Goal: Information Seeking & Learning: Learn about a topic

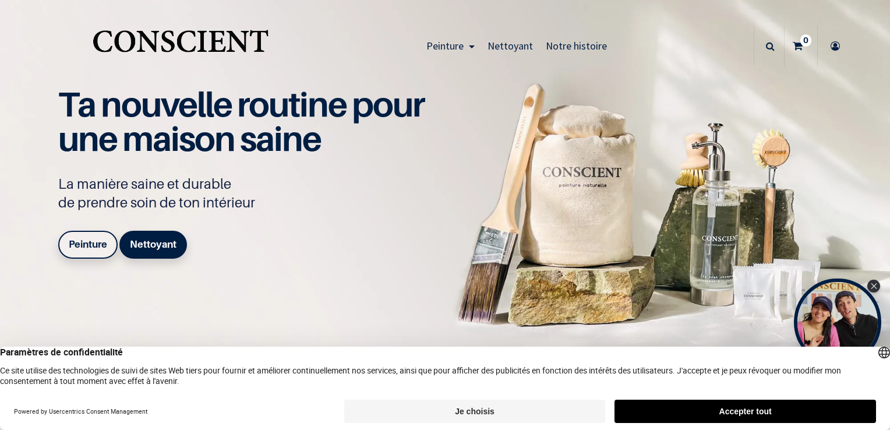
click at [811, 410] on button "Accepter tout" at bounding box center [746, 411] width 262 height 23
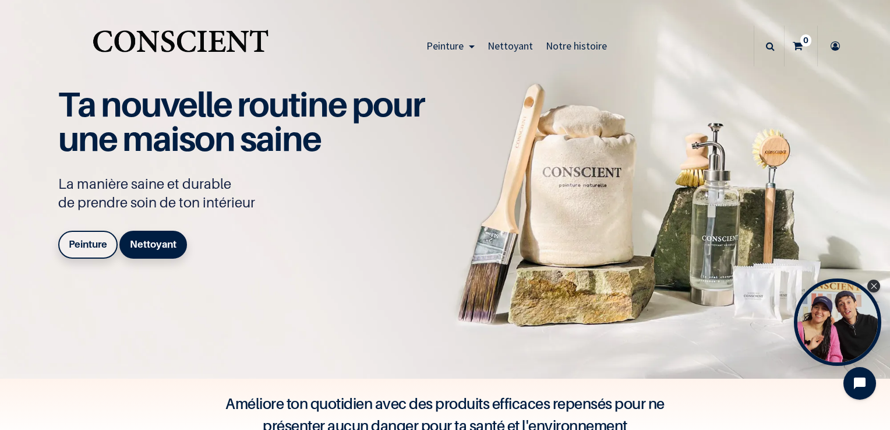
click at [83, 252] on link "Peinture" at bounding box center [87, 245] width 59 height 28
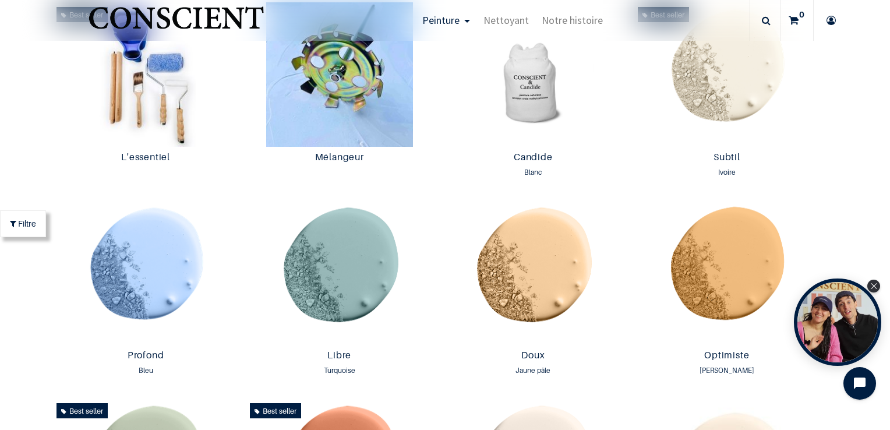
scroll to position [466, 0]
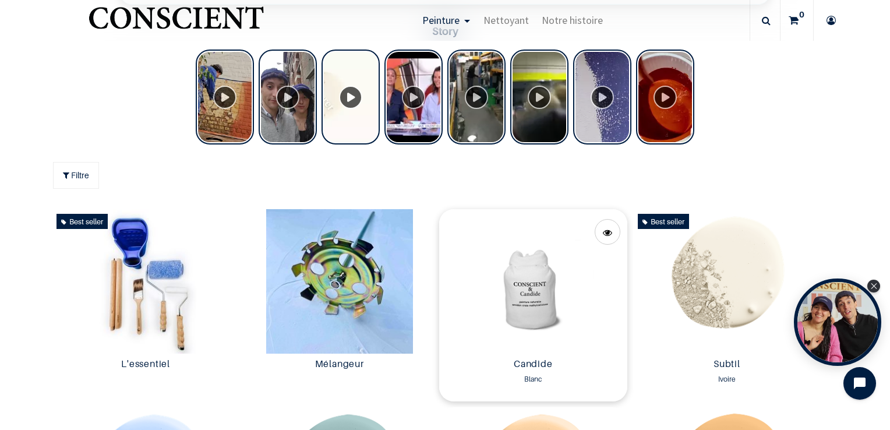
click at [575, 309] on img at bounding box center [533, 281] width 188 height 144
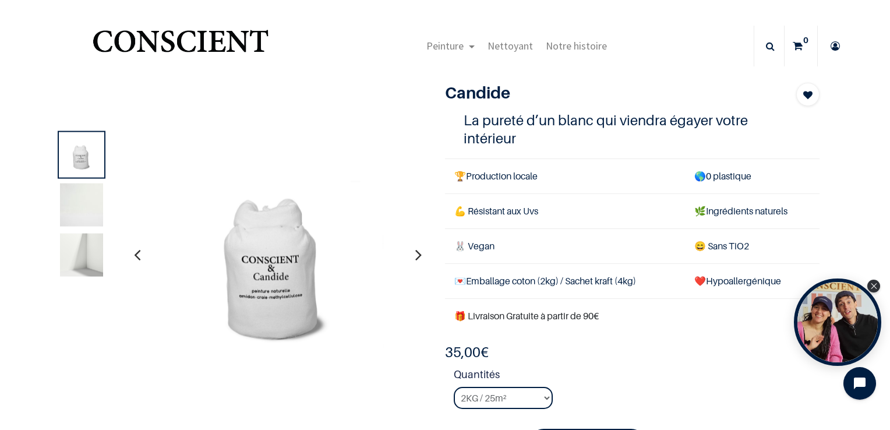
click at [85, 210] on img at bounding box center [81, 204] width 43 height 43
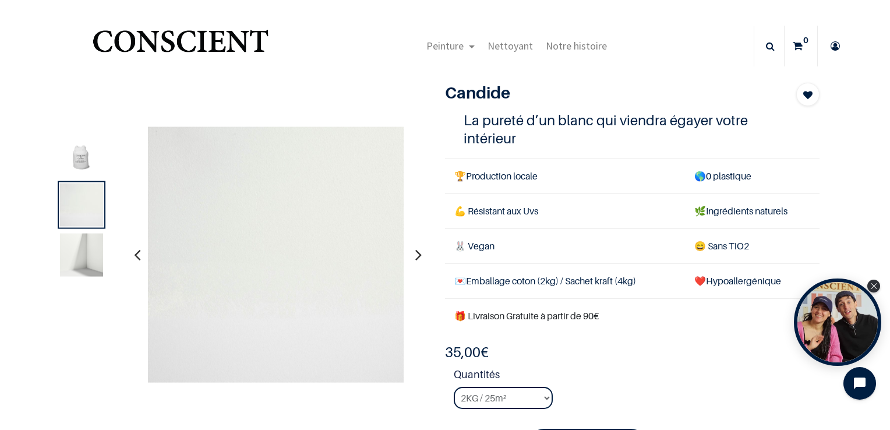
click at [89, 249] on img at bounding box center [81, 255] width 43 height 43
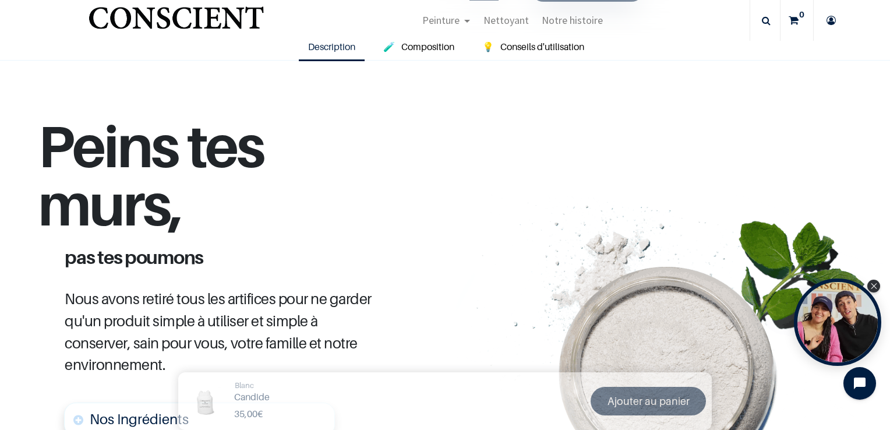
scroll to position [408, 0]
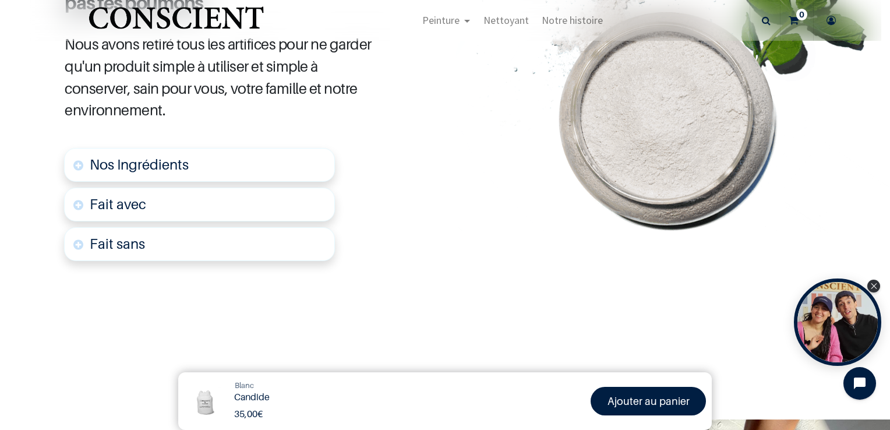
click at [231, 172] on link "Nos Ingrédients" at bounding box center [199, 165] width 271 height 34
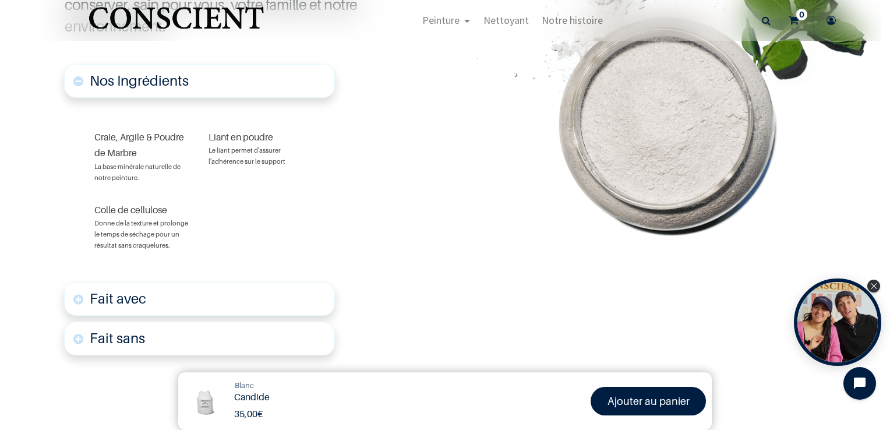
scroll to position [729, 0]
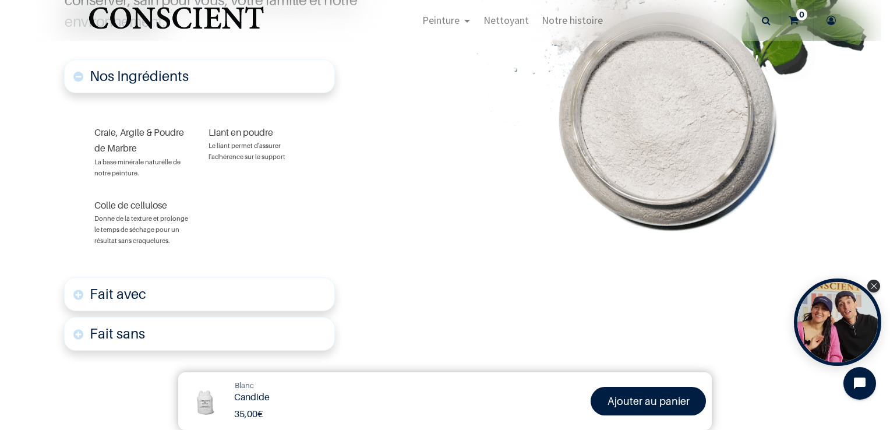
click at [277, 290] on link "Fait avec" at bounding box center [199, 294] width 271 height 34
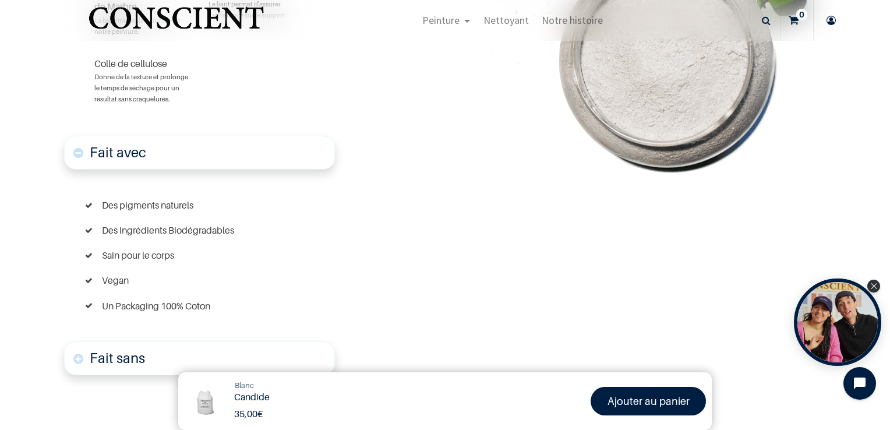
scroll to position [929, 0]
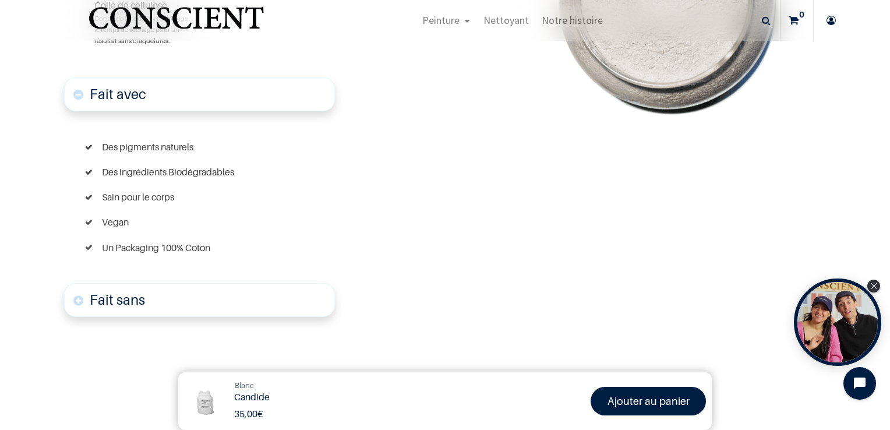
click at [277, 290] on link "Fait sans" at bounding box center [199, 300] width 271 height 34
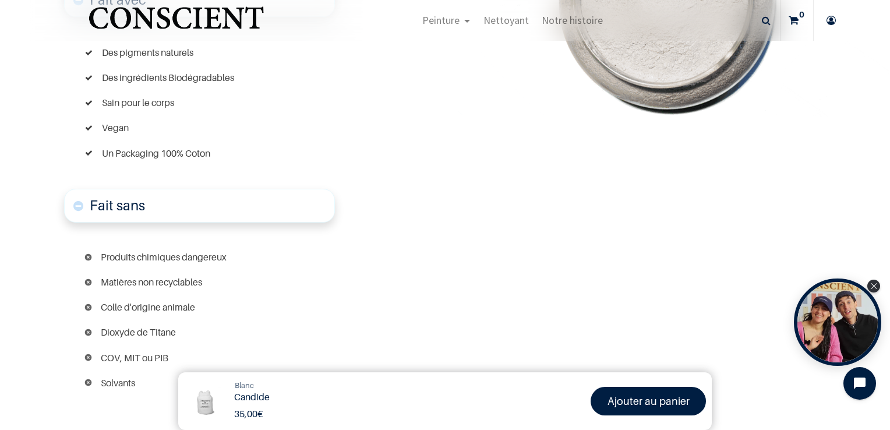
scroll to position [790, 0]
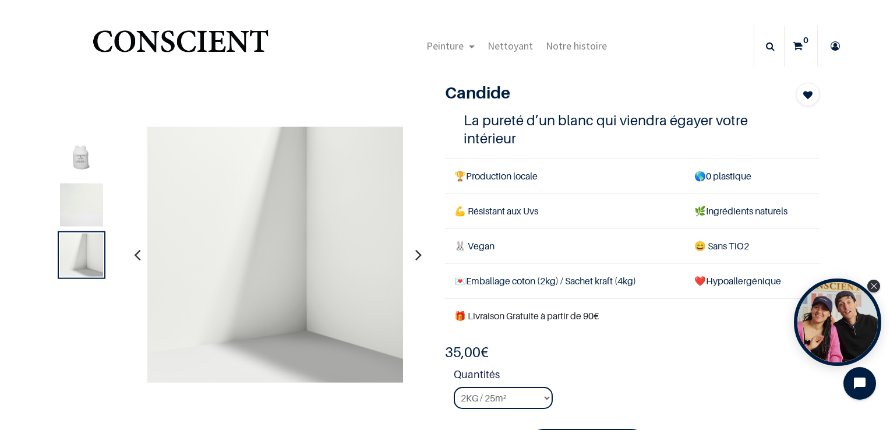
click at [419, 255] on button "button" at bounding box center [419, 254] width 18 height 43
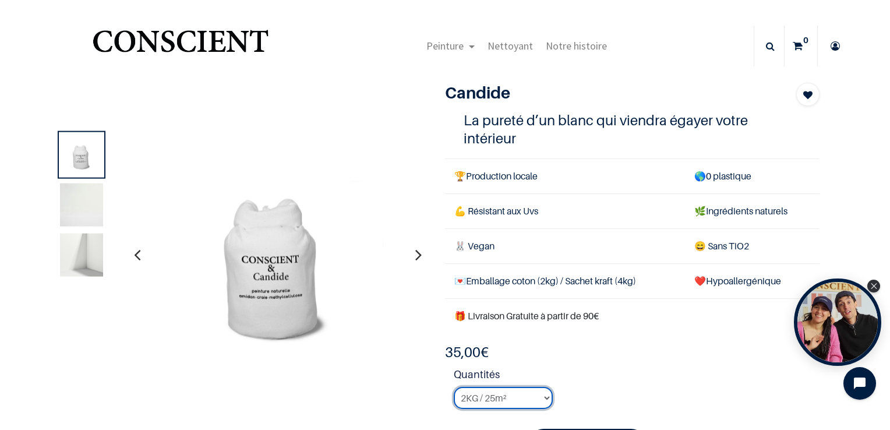
click at [501, 398] on select "2KG / 25m² 4KG / 50m² 8KG / 100m² Testeur" at bounding box center [503, 398] width 99 height 22
select select "50"
click at [454, 387] on select "2KG / 25m² 4KG / 50m² 8KG / 100m² Testeur" at bounding box center [503, 398] width 99 height 22
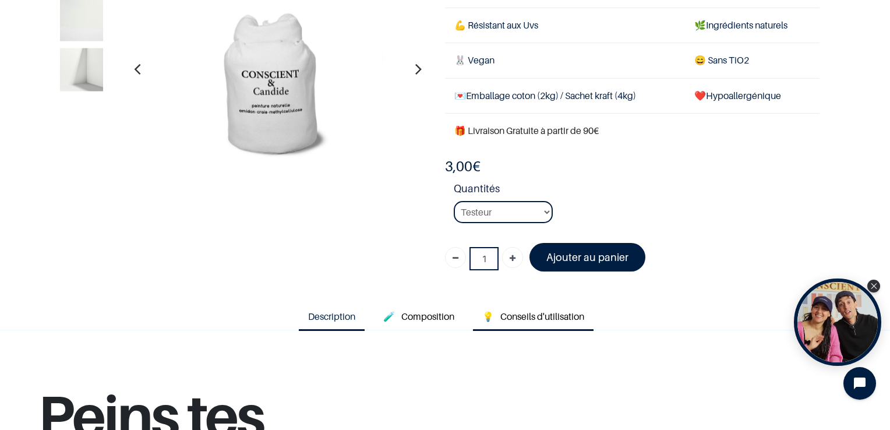
click at [545, 318] on span "Conseils d'utilisation" at bounding box center [542, 316] width 84 height 12
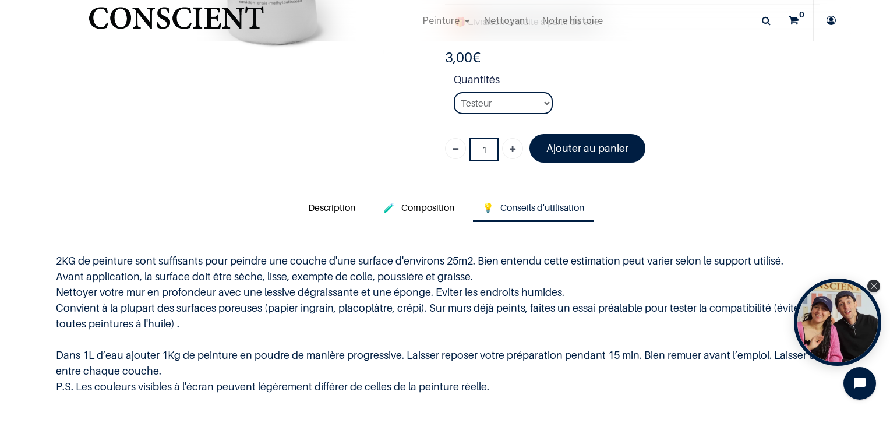
scroll to position [233, 0]
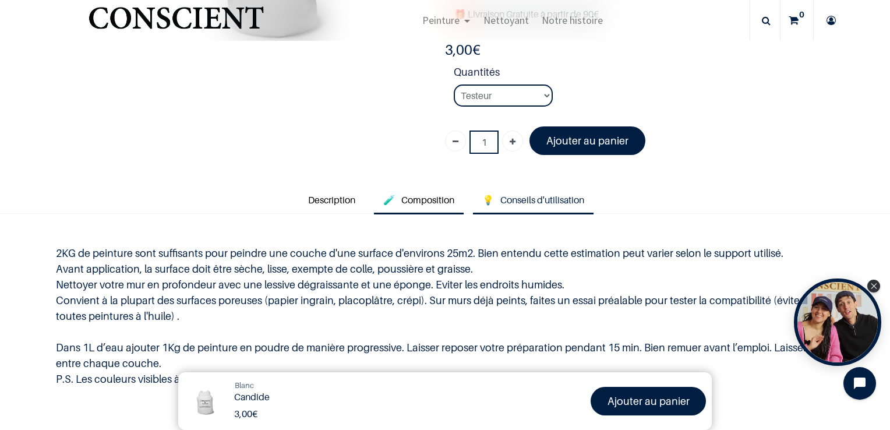
click at [445, 197] on span "Composition" at bounding box center [427, 200] width 53 height 12
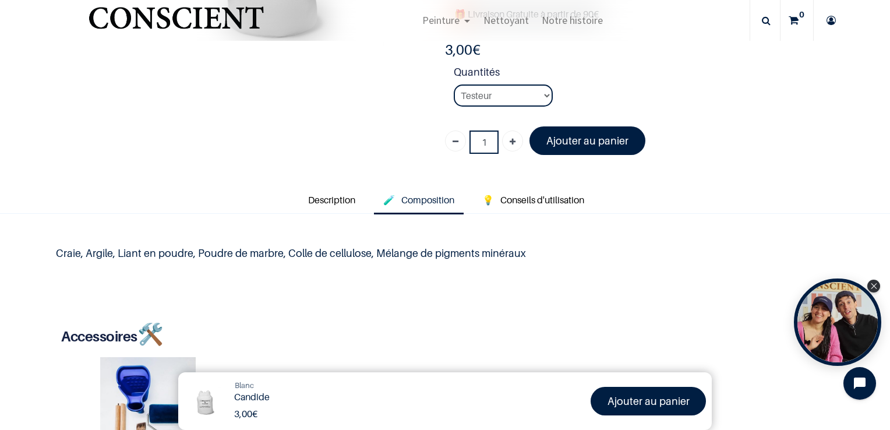
scroll to position [291, 0]
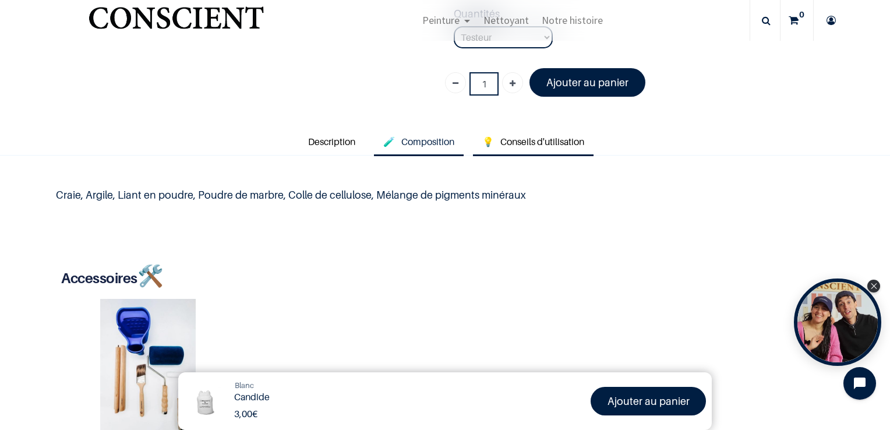
click at [539, 138] on span "Conseils d'utilisation" at bounding box center [542, 142] width 84 height 12
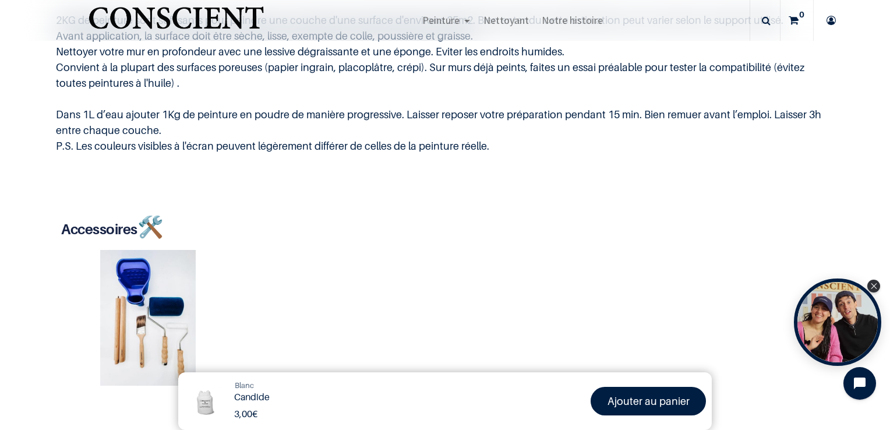
scroll to position [117, 0]
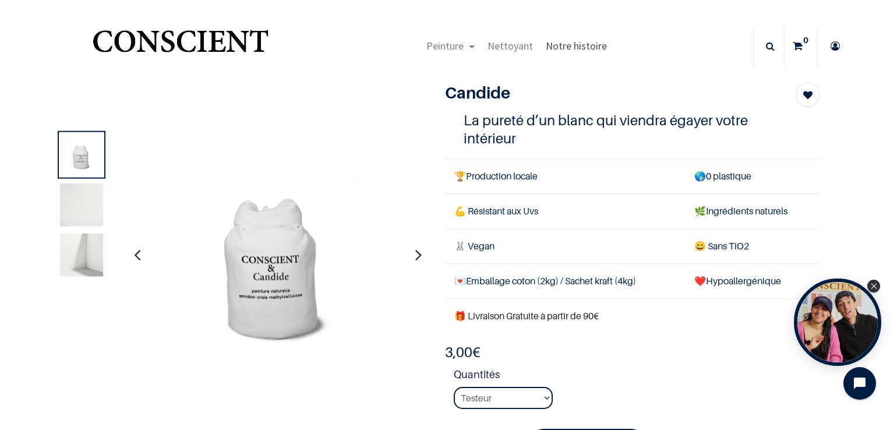
click at [562, 45] on span "Notre histoire" at bounding box center [576, 45] width 61 height 13
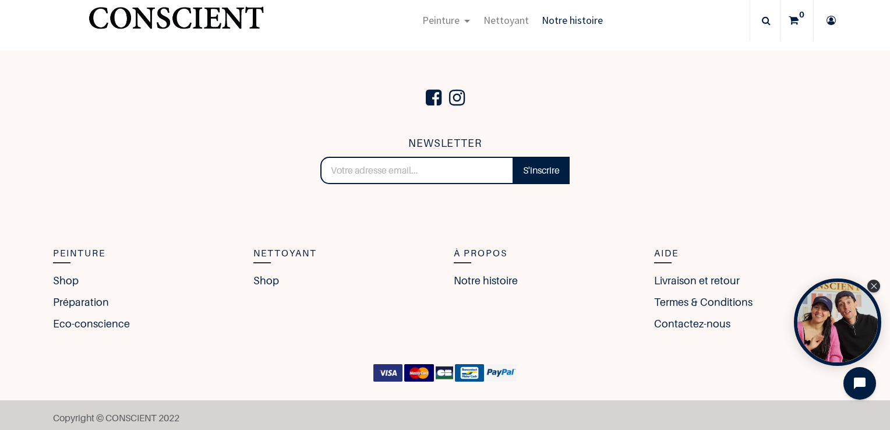
scroll to position [2127, 0]
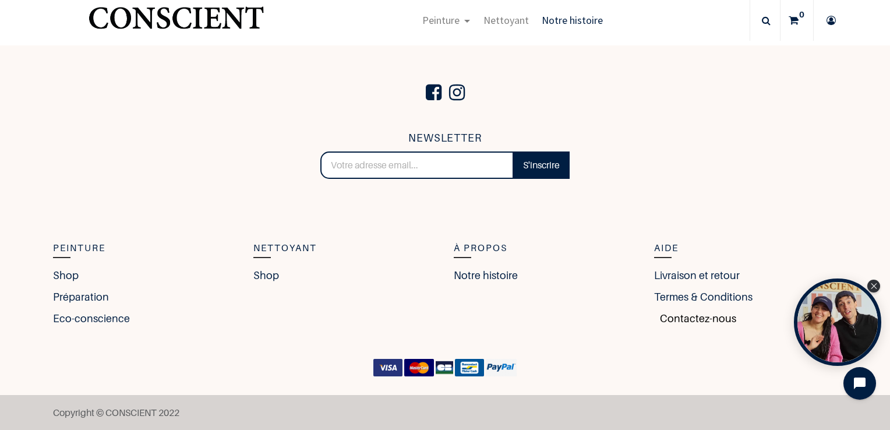
click at [664, 322] on link "Contactez-nous" at bounding box center [695, 318] width 82 height 16
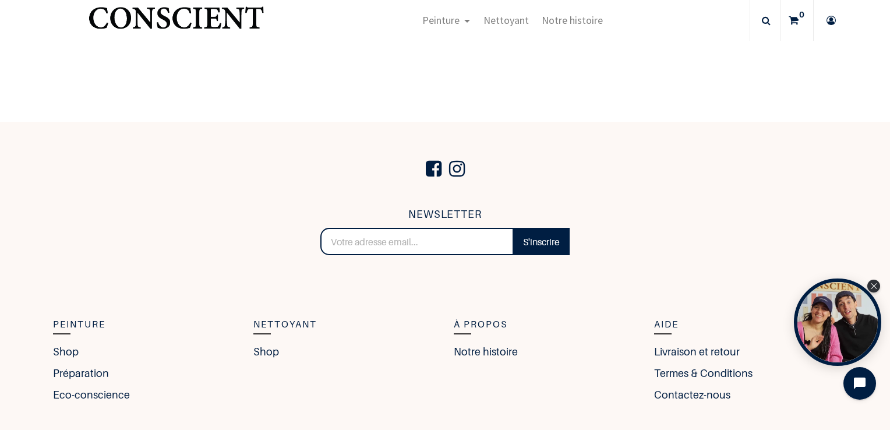
scroll to position [537, 0]
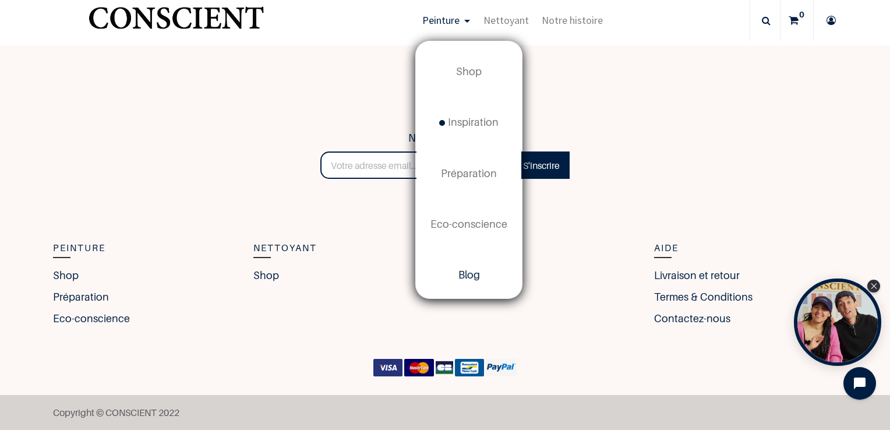
click at [484, 281] on link "Blog" at bounding box center [468, 275] width 105 height 51
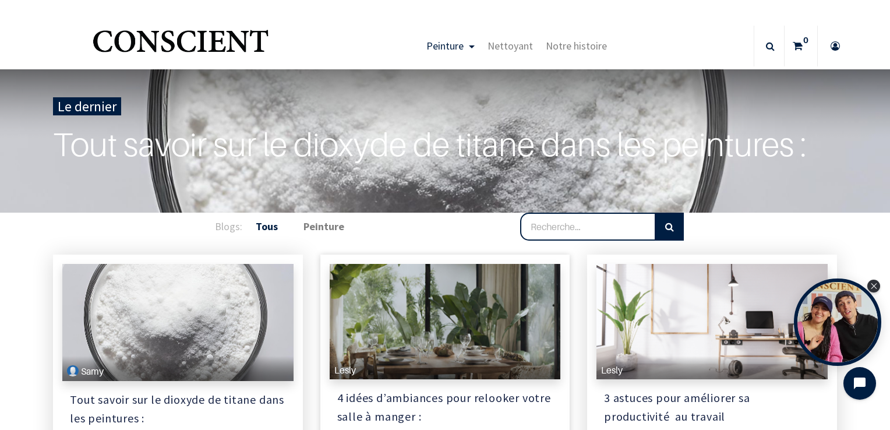
scroll to position [58, 0]
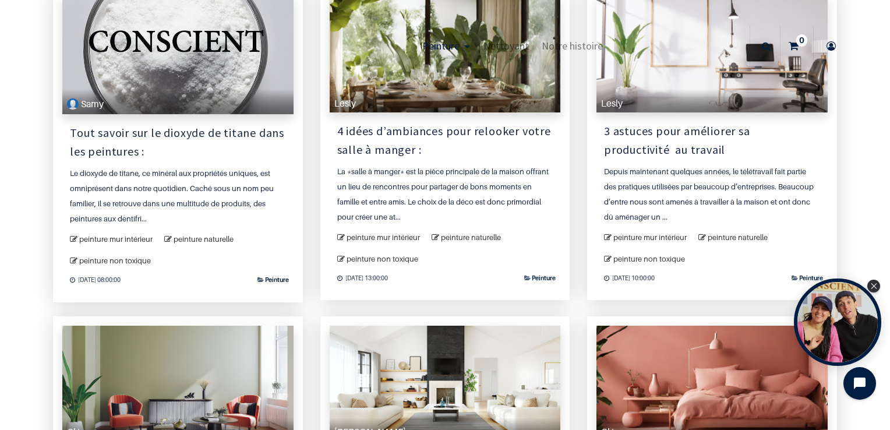
scroll to position [117, 0]
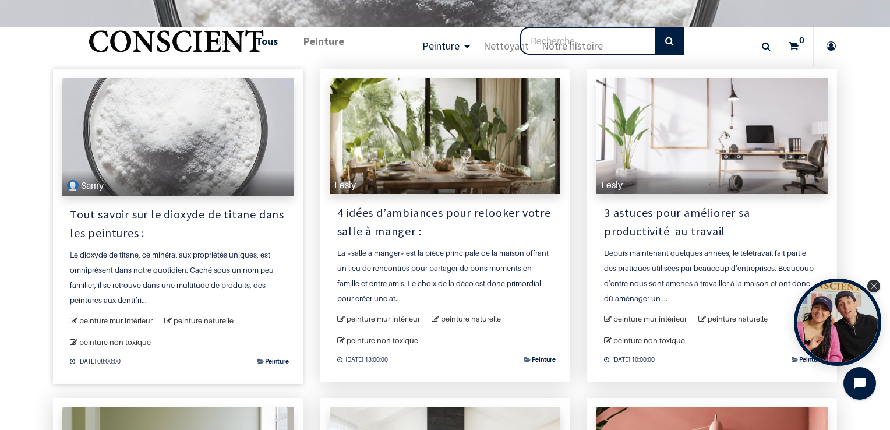
click at [231, 256] on div "Le dioxyde de titane, ce minéral aux propriétés uniques, est omniprésent dans n…" at bounding box center [178, 277] width 216 height 61
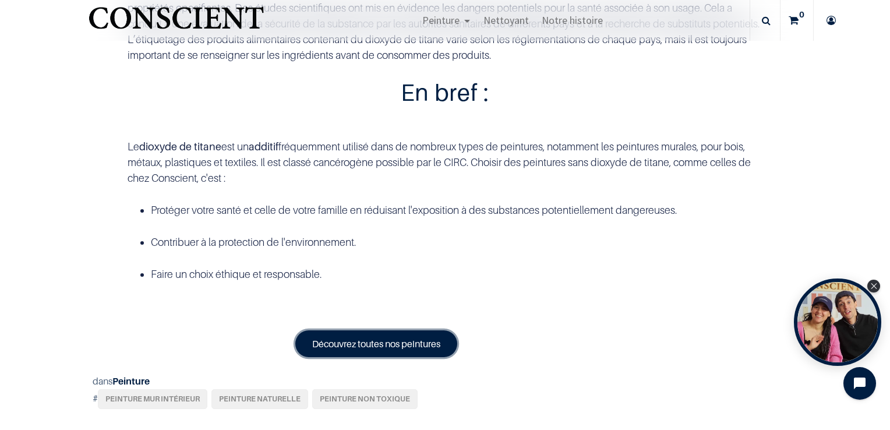
scroll to position [2621, 0]
